Goal: Task Accomplishment & Management: Use online tool/utility

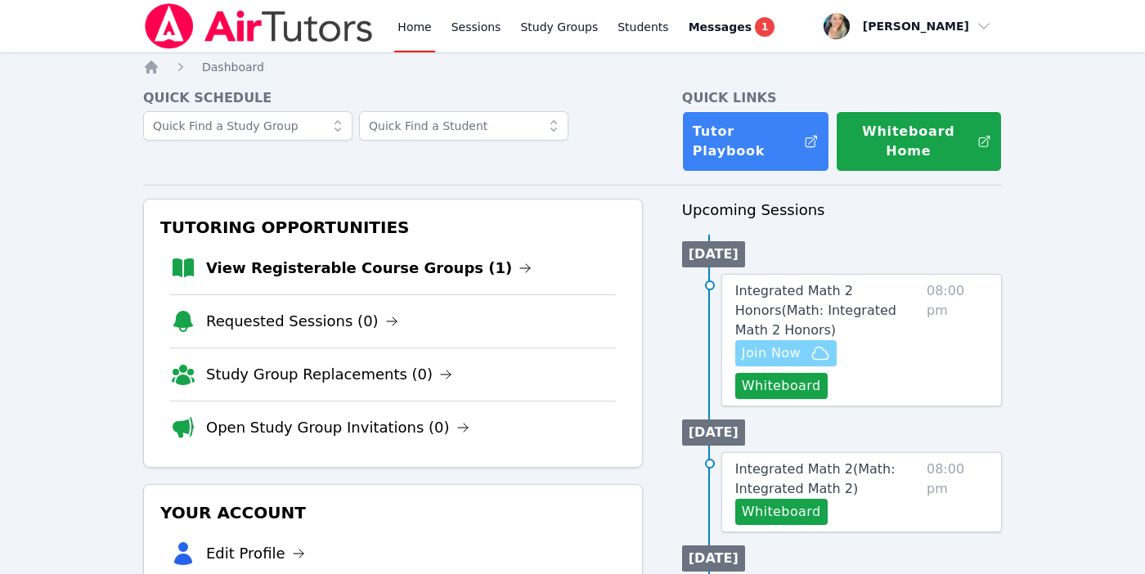
click at [778, 354] on span "Join Now" at bounding box center [771, 353] width 59 height 20
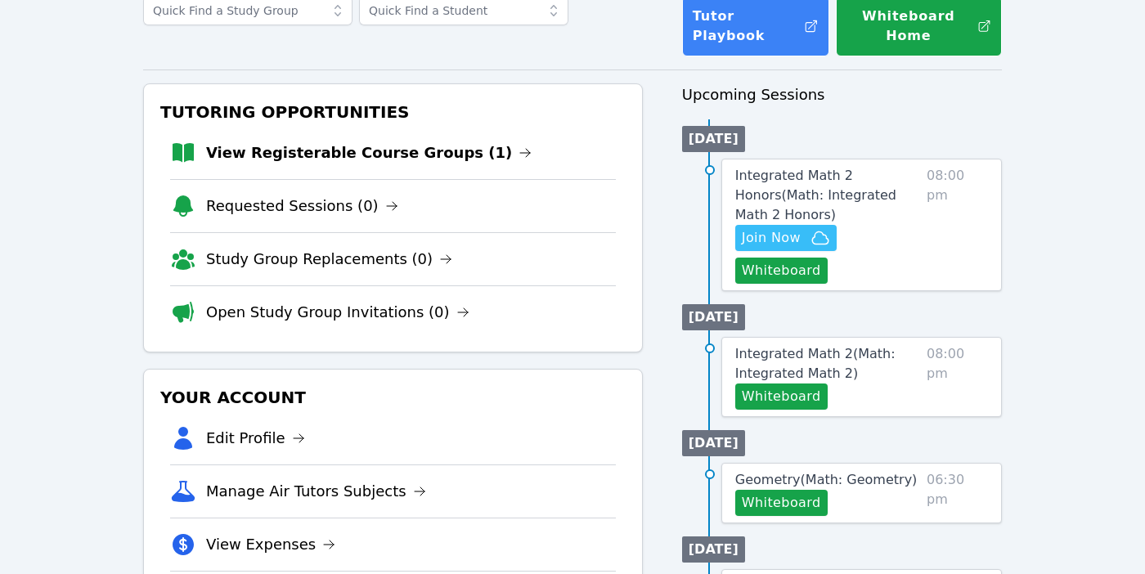
scroll to position [117, 0]
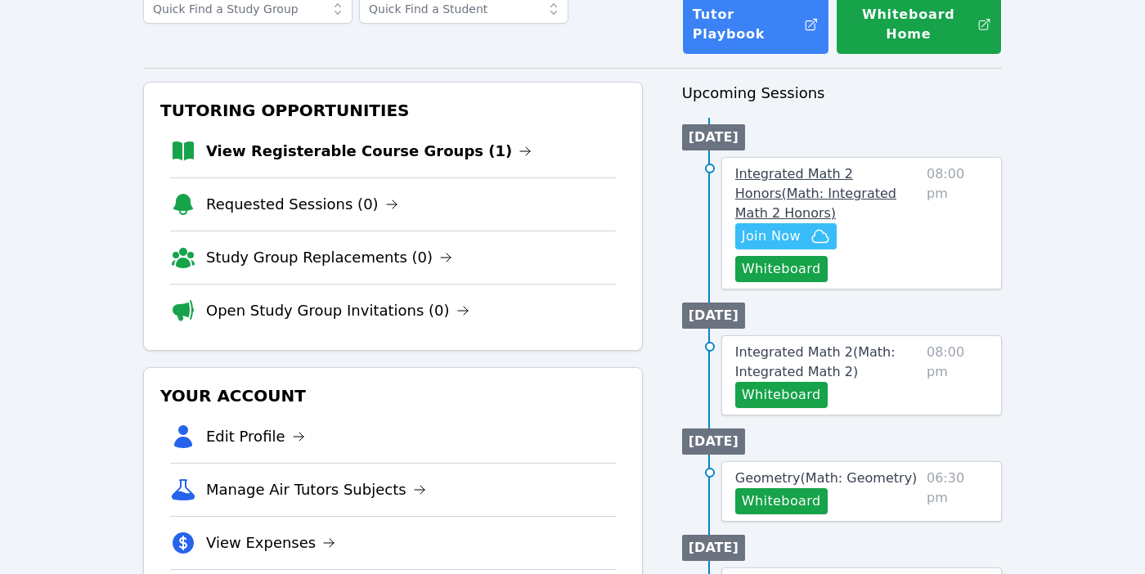
click at [779, 168] on span "Integrated Math 2 Honors ( Math: Integrated Math 2 Honors )" at bounding box center [815, 193] width 161 height 55
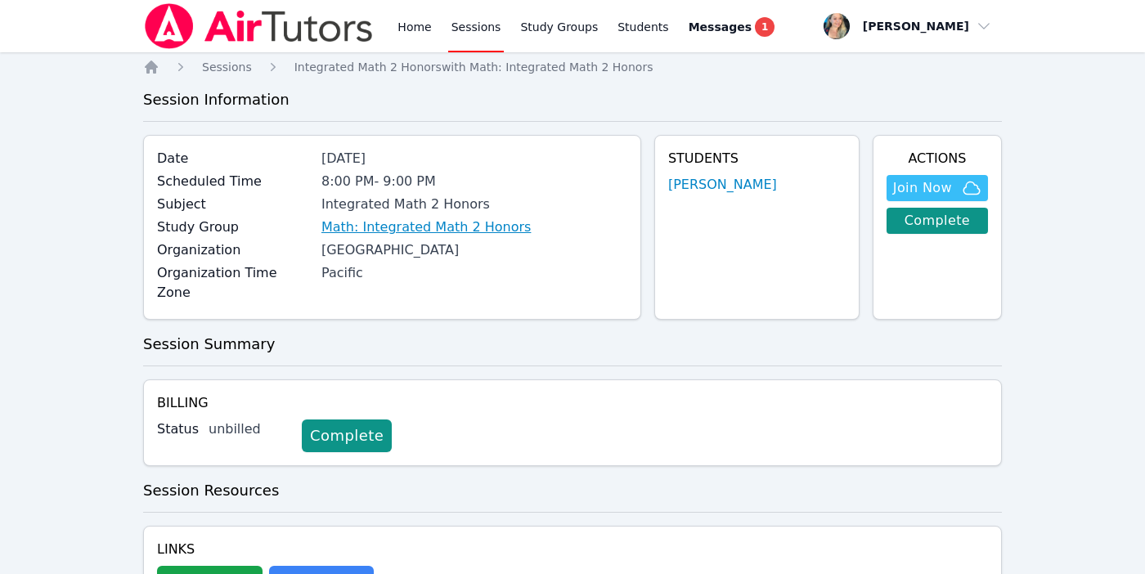
scroll to position [65, 0]
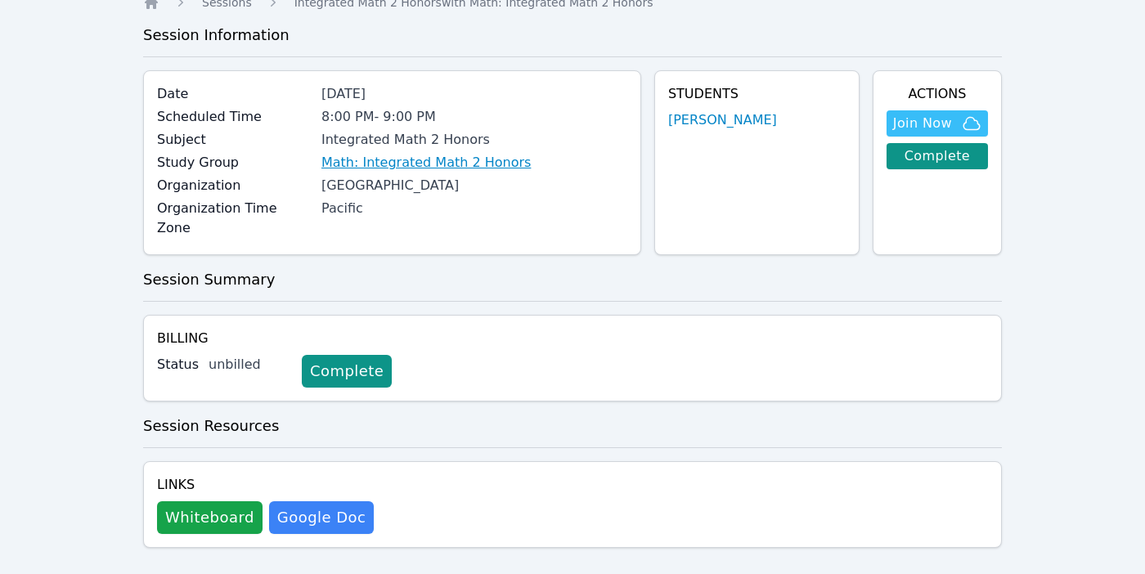
click at [455, 164] on link "Math: Integrated Math 2 Honors" at bounding box center [425, 163] width 209 height 20
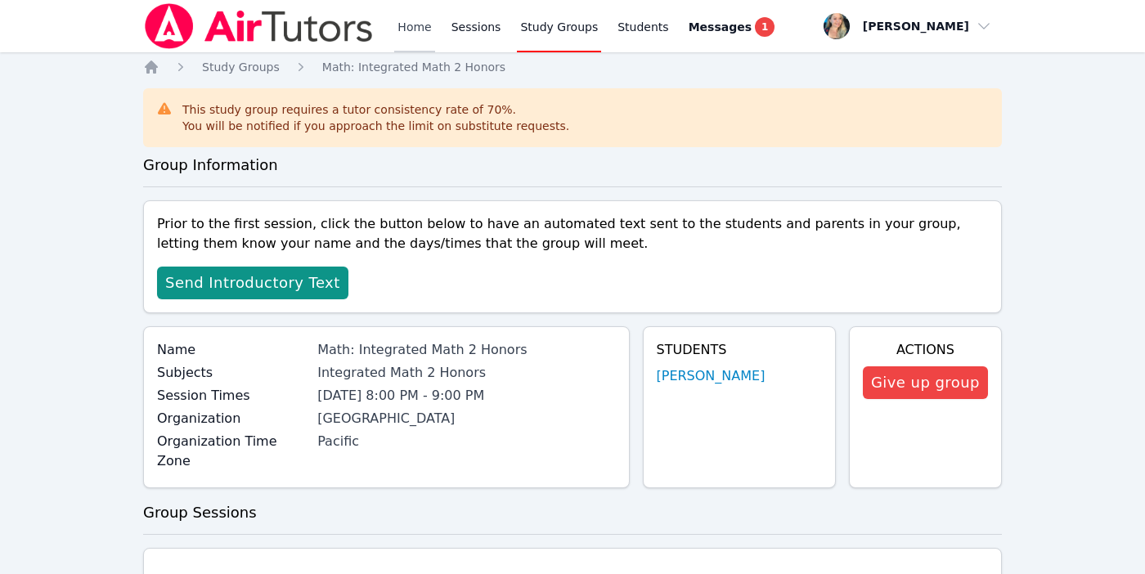
click at [412, 25] on link "Home" at bounding box center [414, 26] width 40 height 52
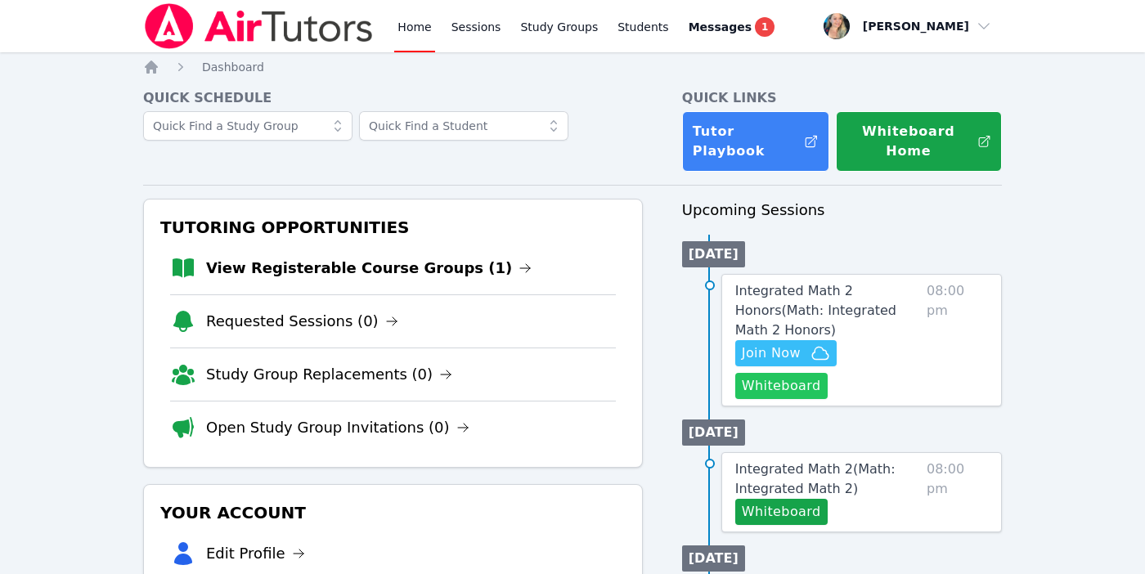
click at [773, 388] on button "Whiteboard" at bounding box center [781, 386] width 92 height 26
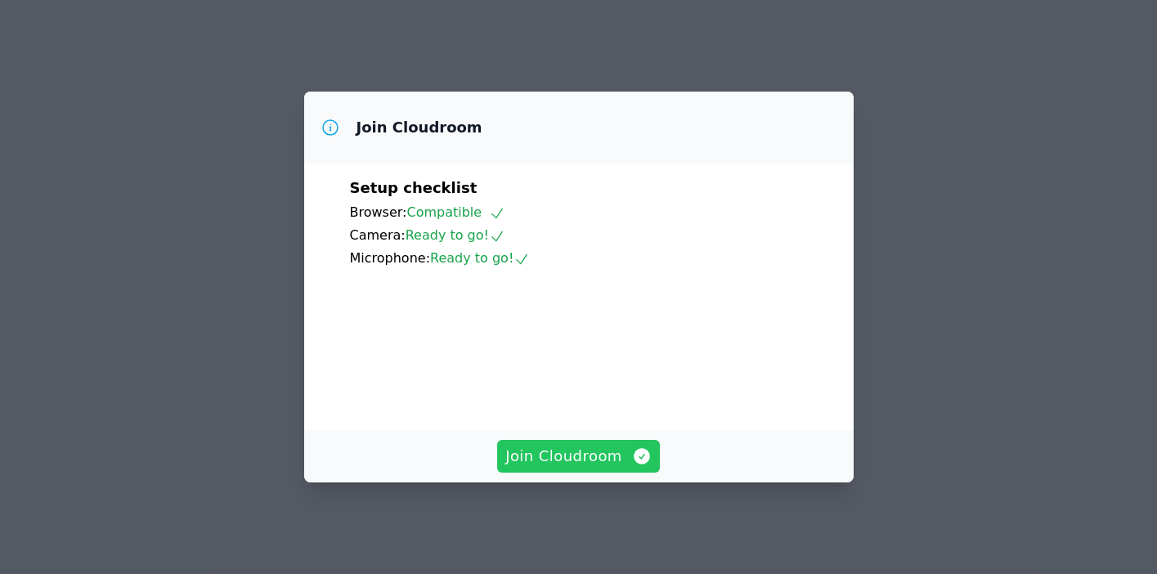
click at [579, 467] on span "Join Cloudroom" at bounding box center [578, 456] width 146 height 23
